Goal: Information Seeking & Learning: Learn about a topic

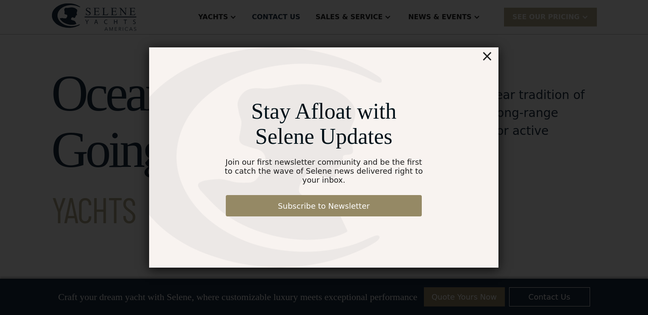
scroll to position [551, 0]
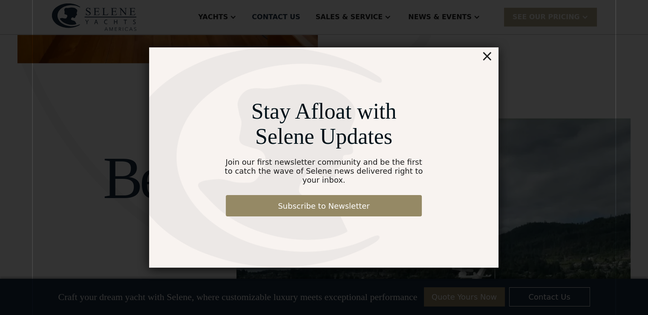
click at [497, 59] on div "Stay Afloat with Selene Updates Join our first newsletter community and be the …" at bounding box center [324, 157] width 350 height 220
click at [489, 61] on div "×" at bounding box center [487, 55] width 12 height 17
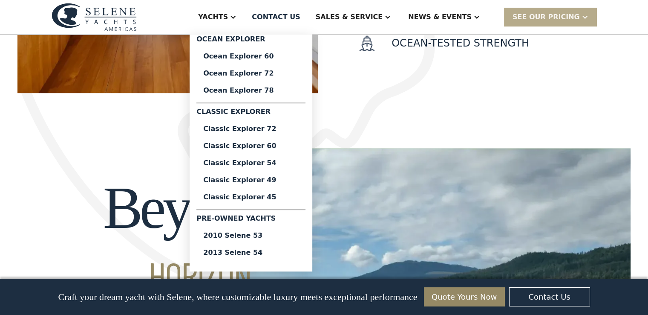
scroll to position [508, 0]
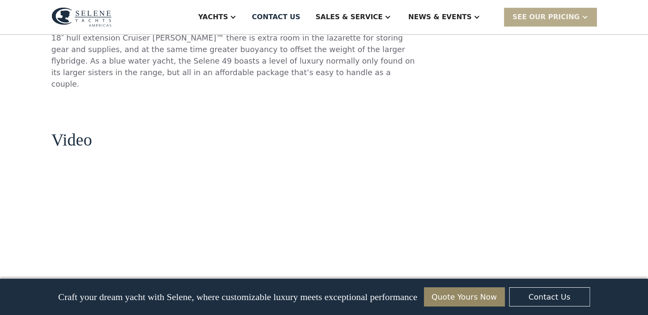
scroll to position [853, 0]
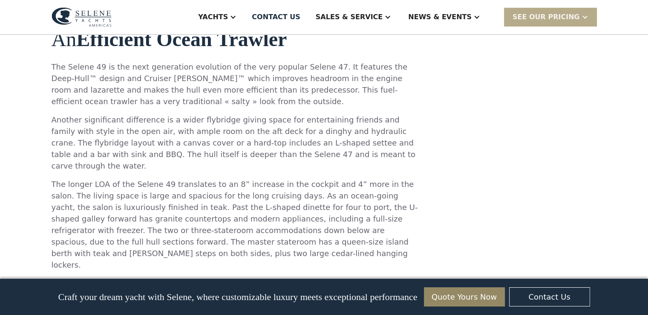
scroll to position [512, 0]
